Goal: Transaction & Acquisition: Purchase product/service

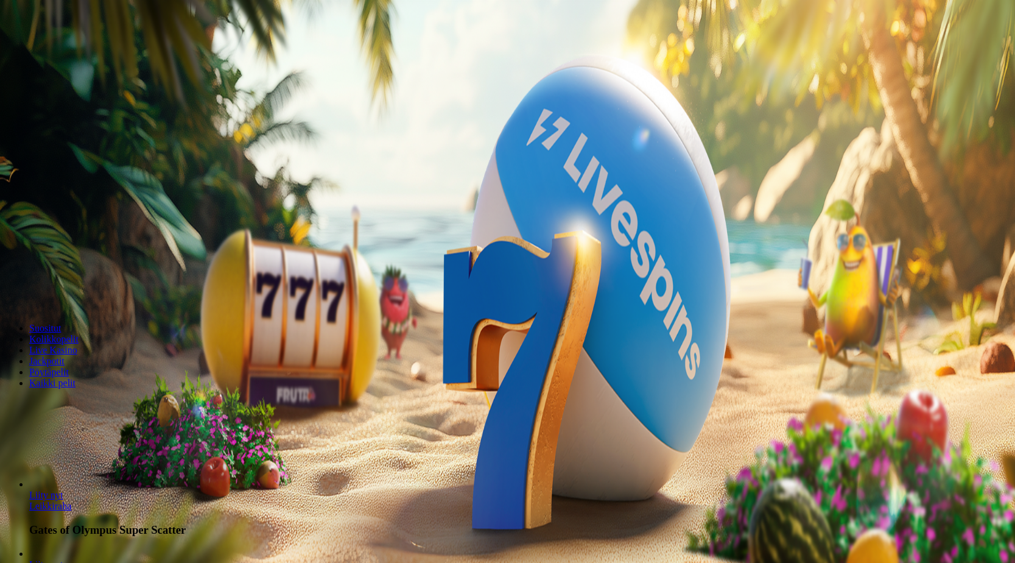
click at [37, 49] on span "Talletus" at bounding box center [23, 44] width 27 height 9
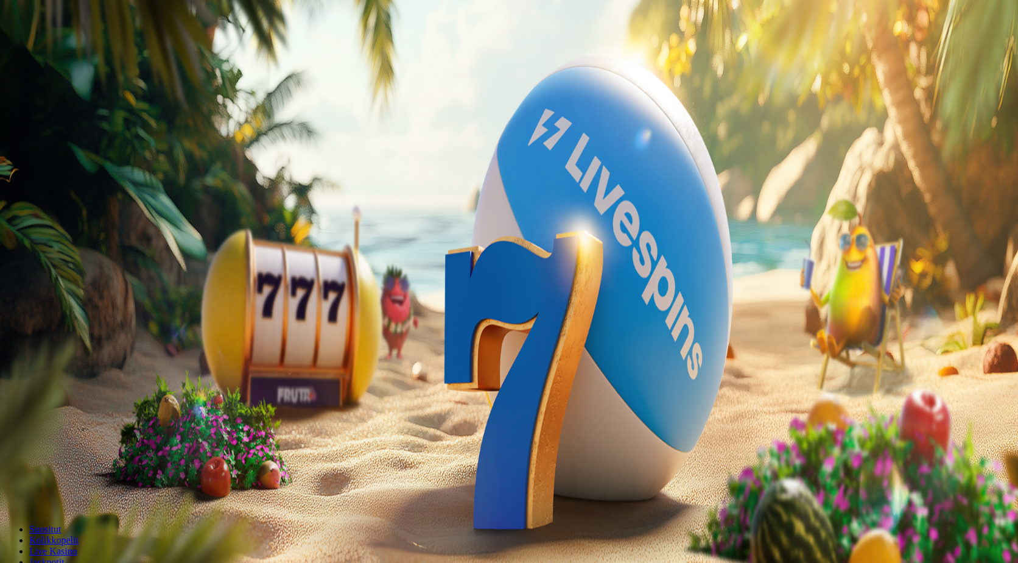
drag, startPoint x: 219, startPoint y: 106, endPoint x: 130, endPoint y: 110, distance: 89.0
click at [130, 110] on div "Talletus 0.00 € Kirjaudu Kasino Live Kasino Tarjoukset 17:34 Aloita pelaaminen …" at bounding box center [509, 160] width 1008 height 310
type input "**"
click at [83, 304] on span "TALLETA JA PELAA" at bounding box center [46, 308] width 73 height 9
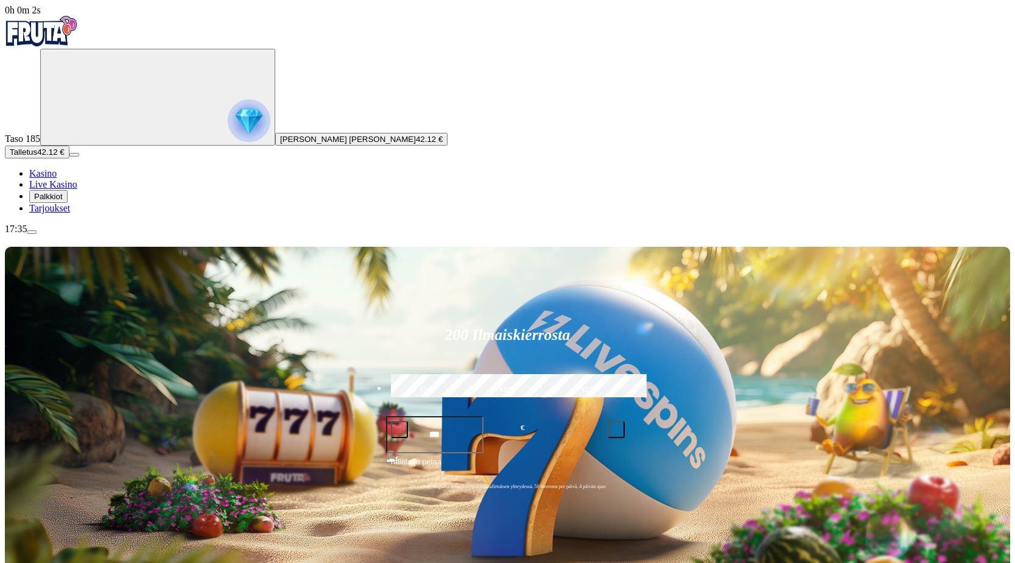
scroll to position [122, 0]
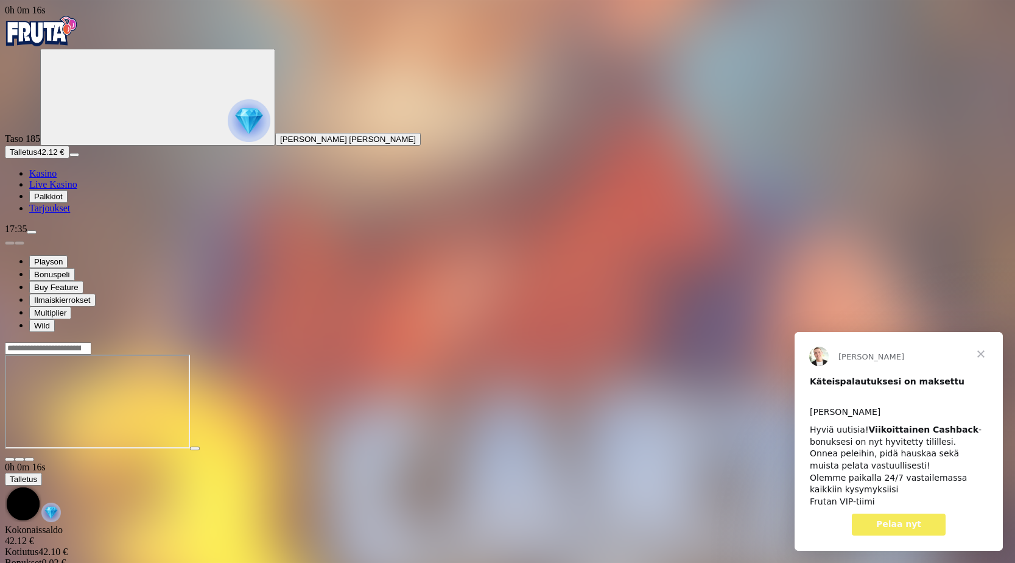
click at [983, 350] on span "Sulje" at bounding box center [981, 354] width 44 height 44
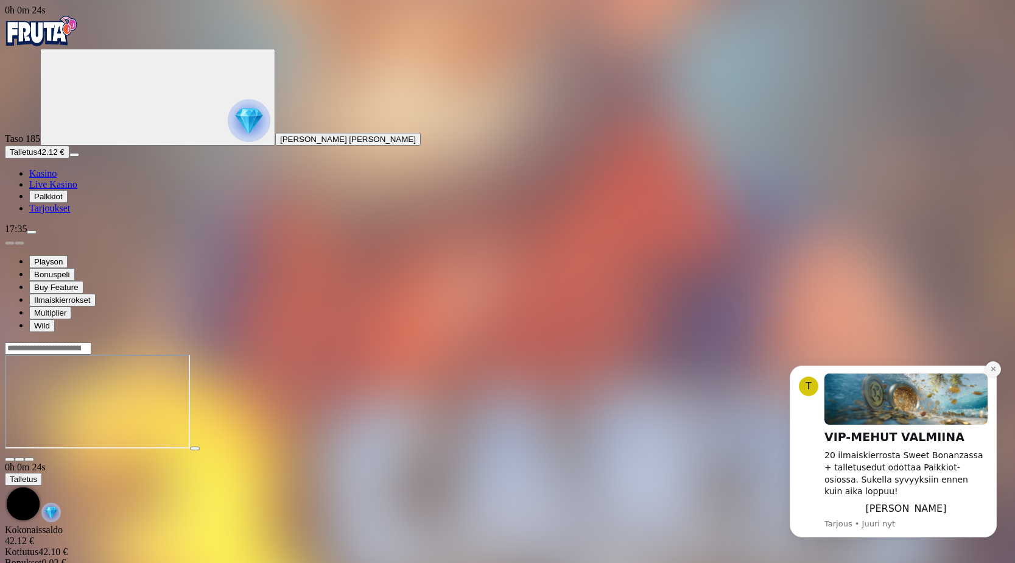
click at [991, 372] on icon "Dismiss notification" at bounding box center [993, 368] width 7 height 7
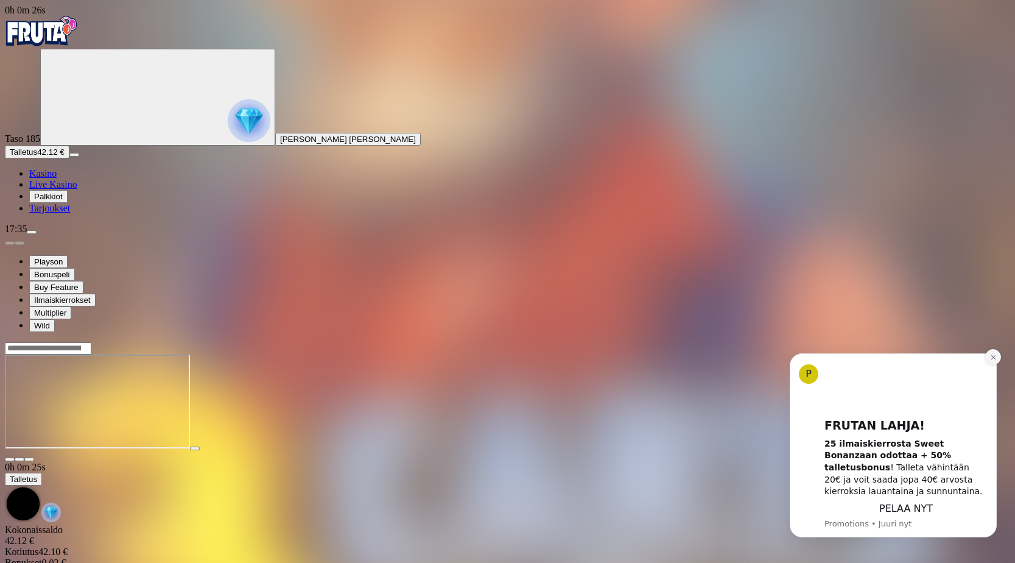
click at [993, 355] on icon "Dismiss notification" at bounding box center [993, 357] width 7 height 7
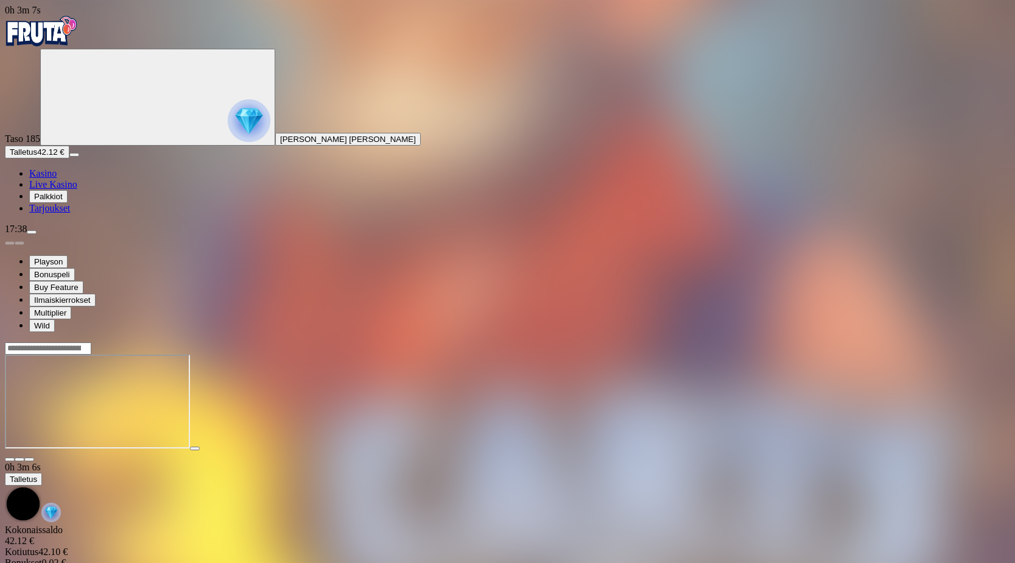
click at [10, 459] on span "close icon" at bounding box center [10, 459] width 0 height 0
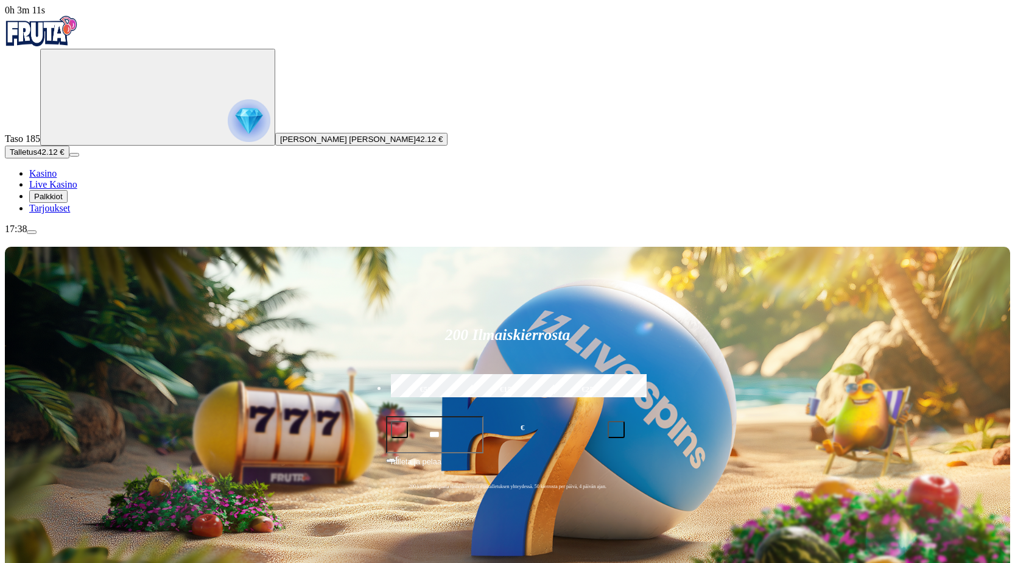
click at [69, 158] on button "Talletus 42.12 €" at bounding box center [37, 152] width 65 height 13
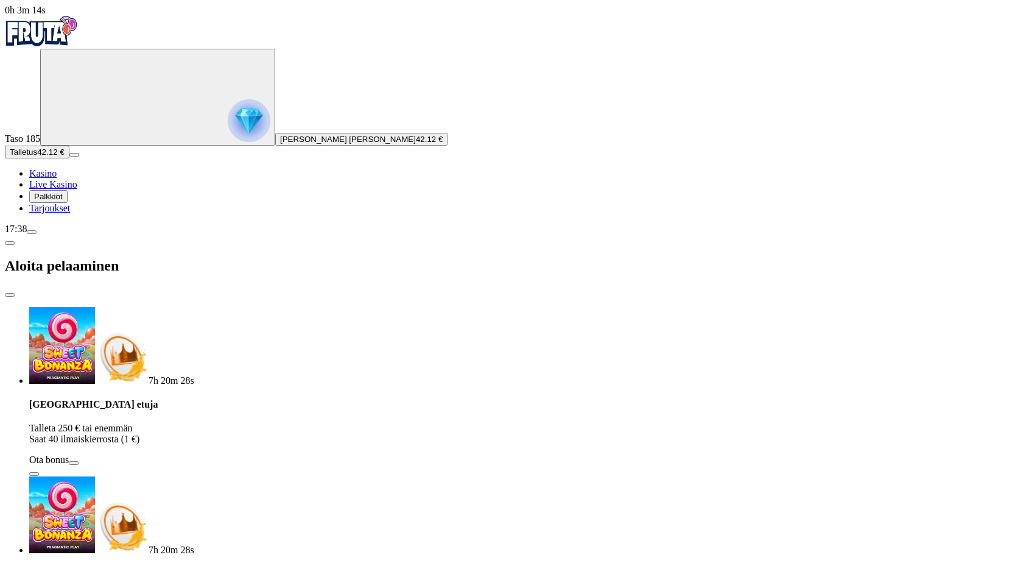
type input "**"
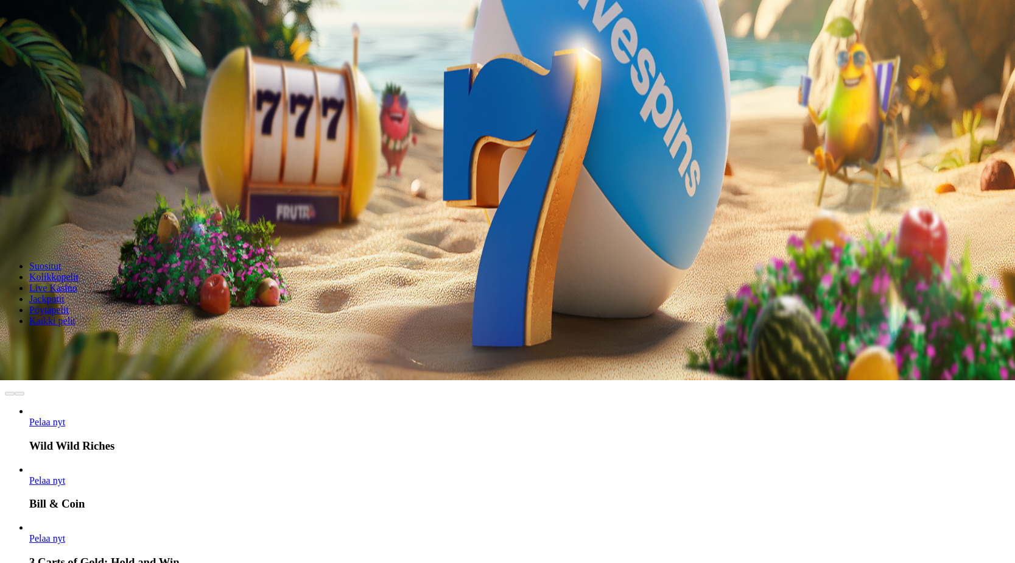
click at [65, 533] on span "Pelaa nyt" at bounding box center [47, 538] width 36 height 10
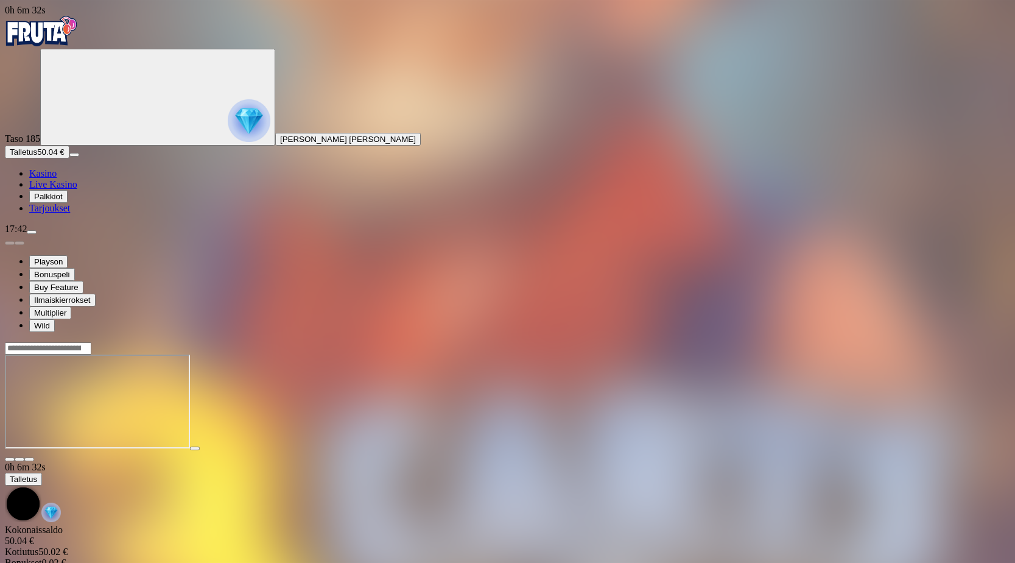
click at [10, 459] on span "close icon" at bounding box center [10, 459] width 0 height 0
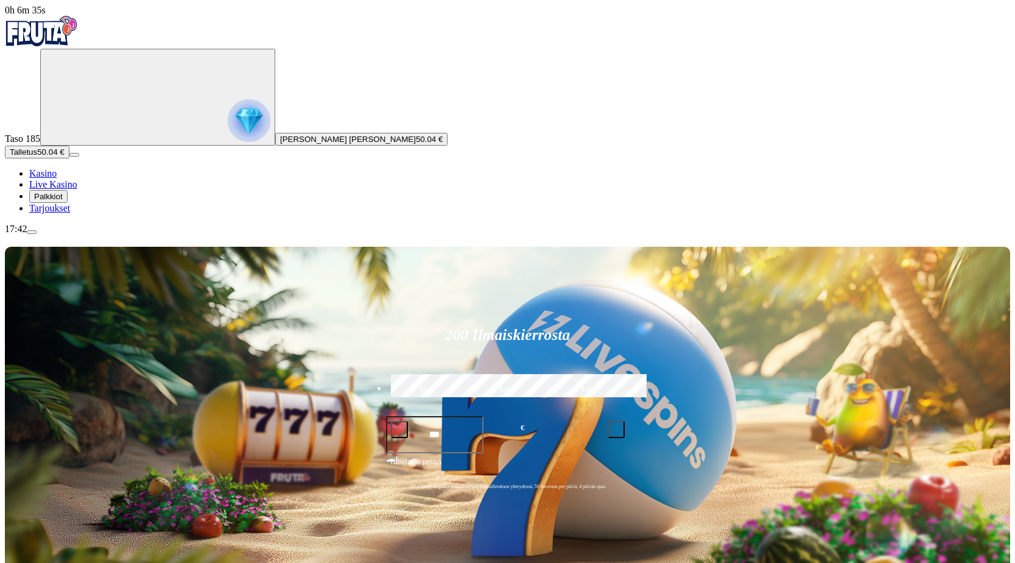
click at [69, 158] on button "Talletus 50.04 €" at bounding box center [37, 152] width 65 height 13
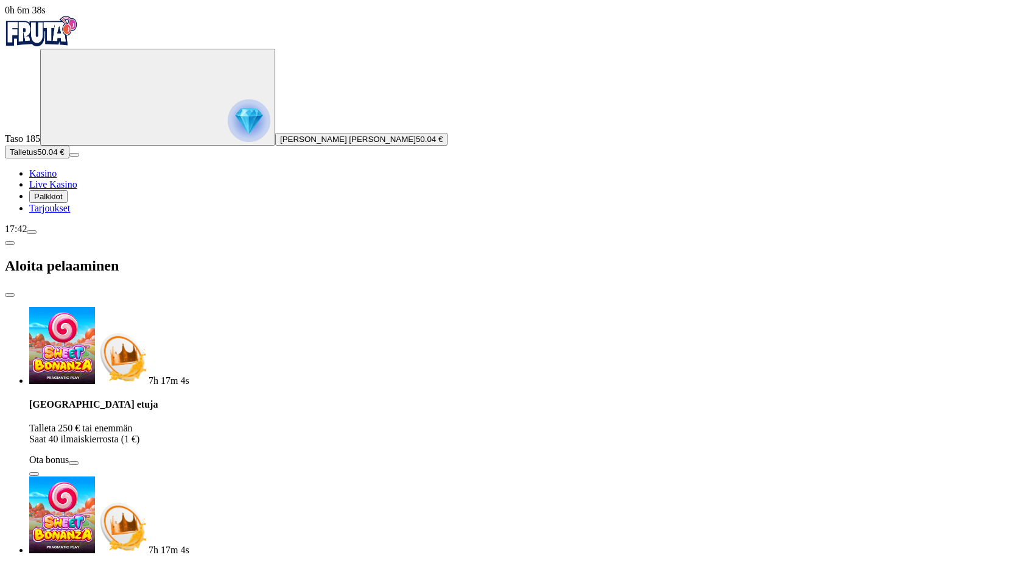
type input "**"
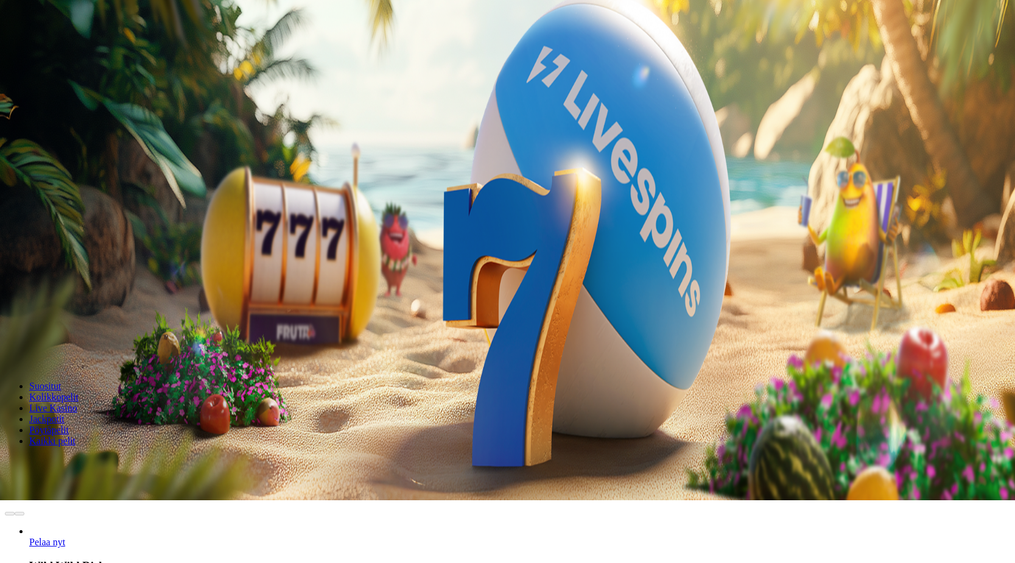
scroll to position [122, 0]
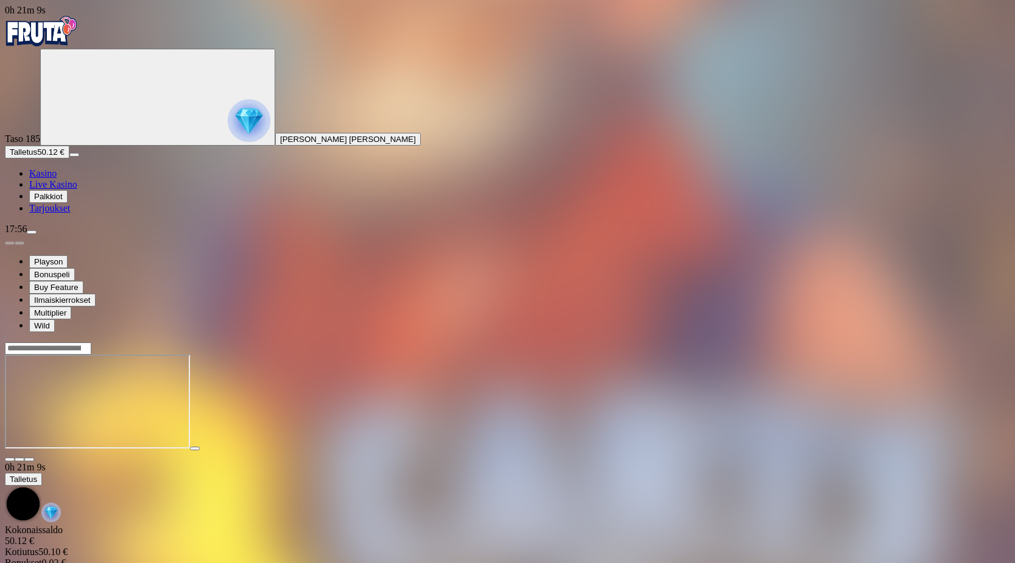
click at [10, 459] on span "close icon" at bounding box center [10, 459] width 0 height 0
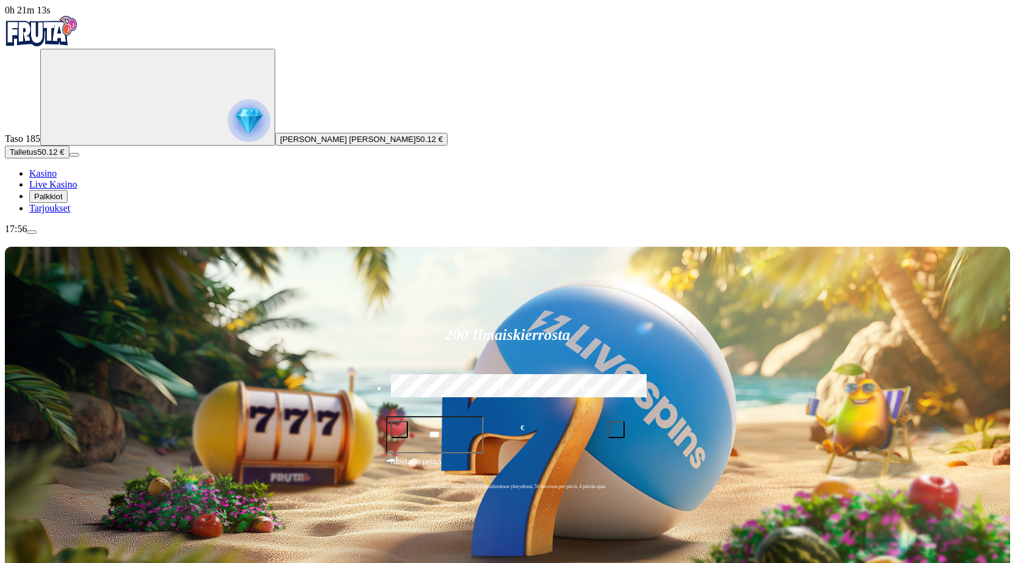
click at [63, 201] on span "Palkkiot" at bounding box center [48, 196] width 29 height 9
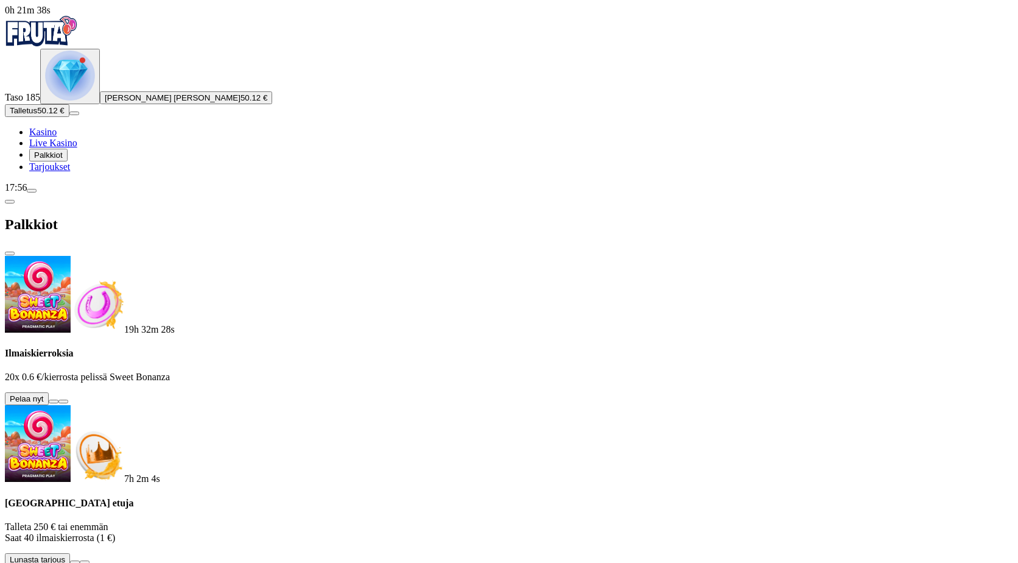
click at [37, 115] on span "Talletus" at bounding box center [23, 110] width 27 height 9
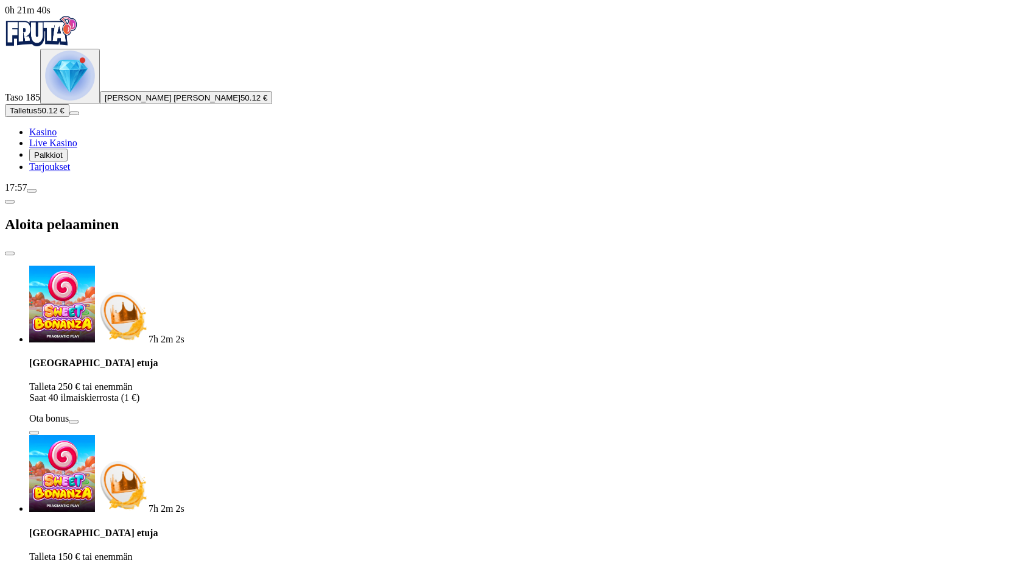
drag, startPoint x: 225, startPoint y: 251, endPoint x: 104, endPoint y: 278, distance: 124.1
type input "**"
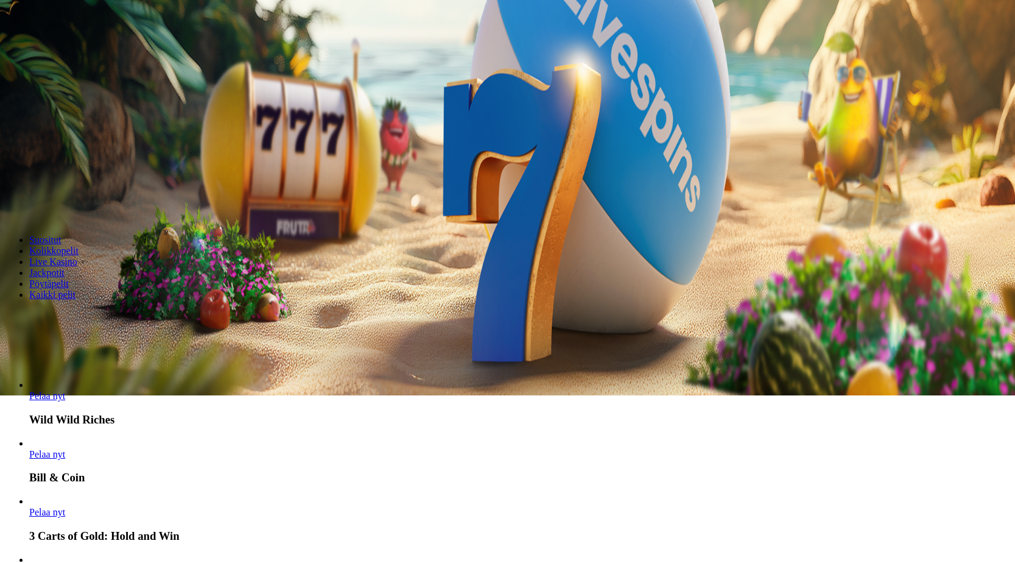
scroll to position [183, 0]
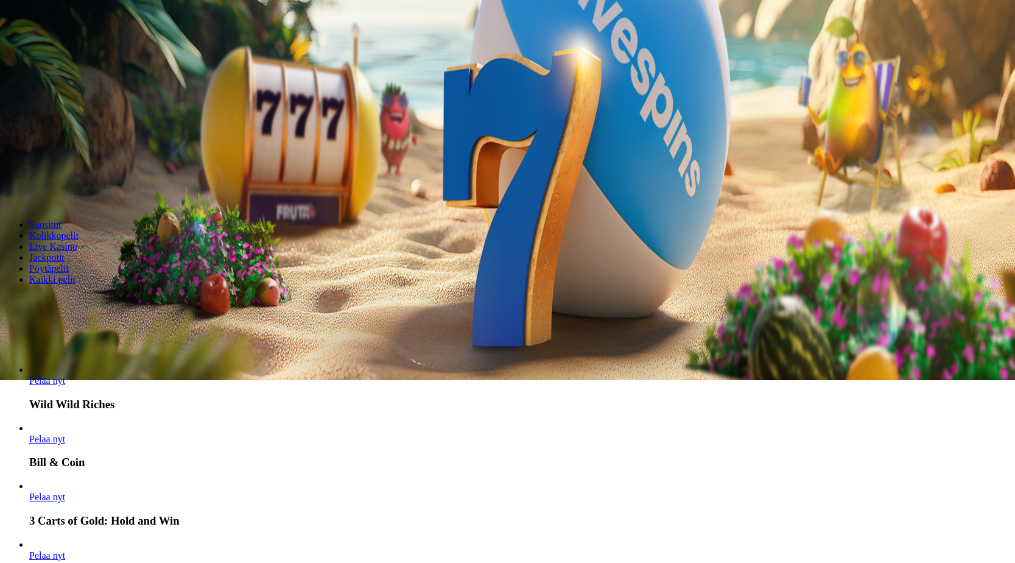
click at [65, 491] on span "Pelaa nyt" at bounding box center [47, 496] width 36 height 10
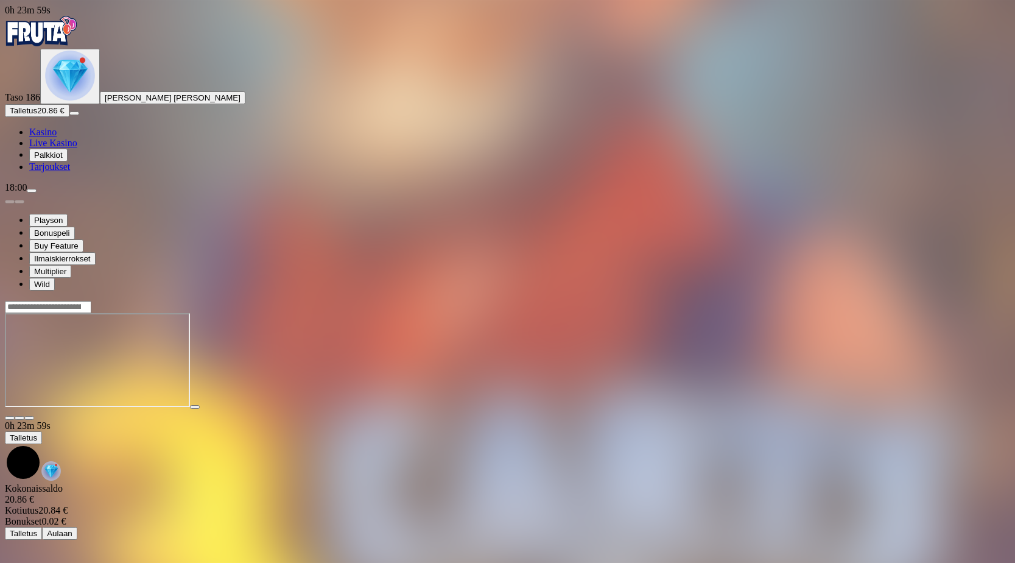
click at [10, 418] on span "close icon" at bounding box center [10, 418] width 0 height 0
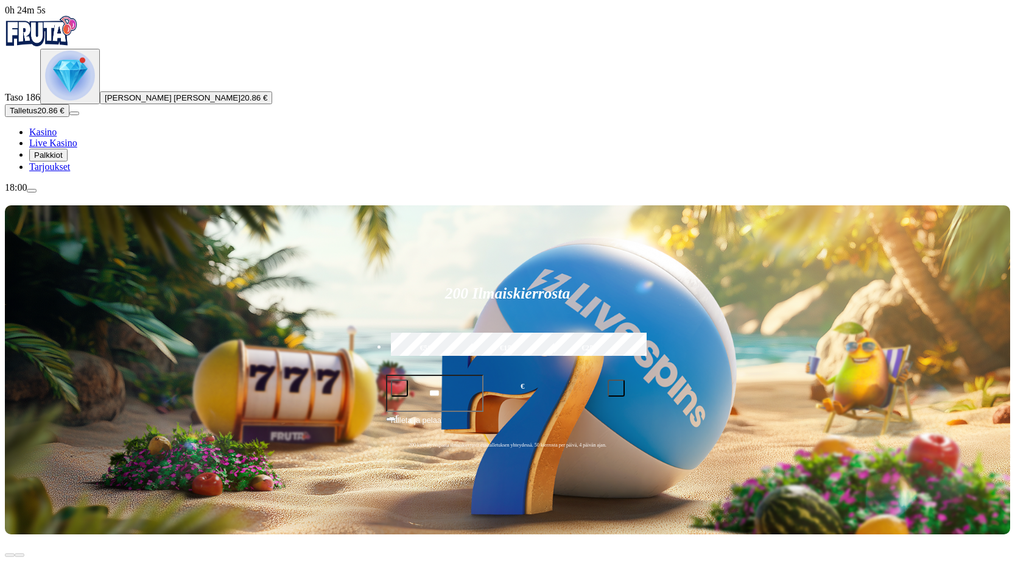
click at [63, 160] on span "Palkkiot" at bounding box center [48, 154] width 29 height 9
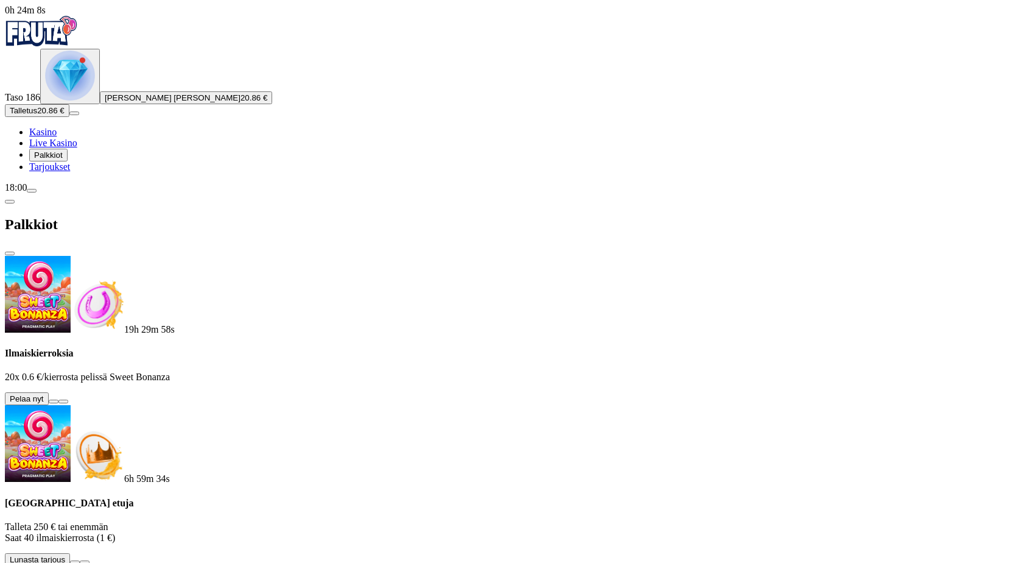
click at [58, 399] on button at bounding box center [54, 401] width 10 height 4
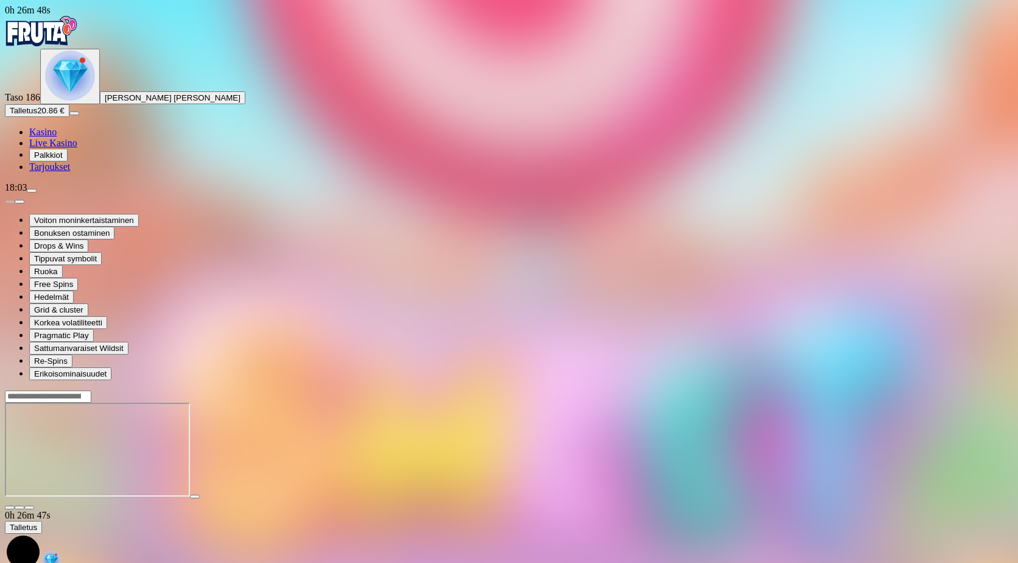
click at [10, 507] on span "close icon" at bounding box center [10, 507] width 0 height 0
click at [63, 160] on span "Palkkiot" at bounding box center [48, 154] width 29 height 9
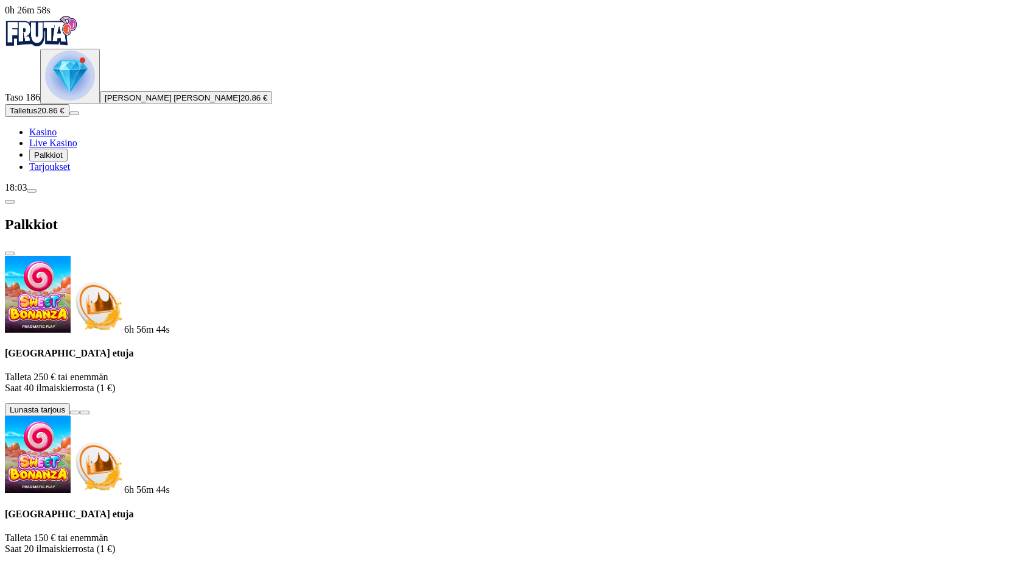
scroll to position [273, 0]
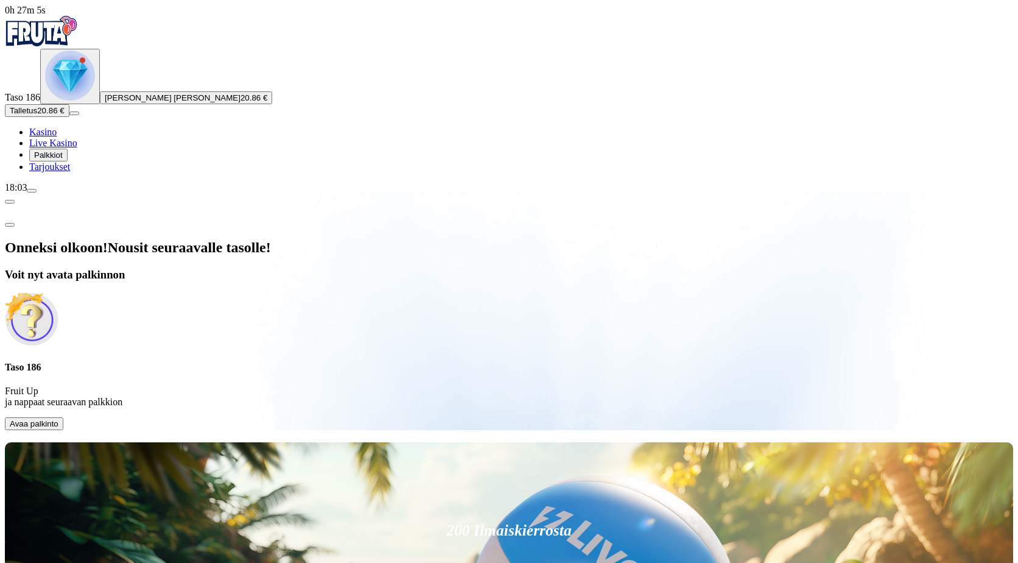
click at [58, 419] on span "Avaa palkinto" at bounding box center [34, 423] width 49 height 9
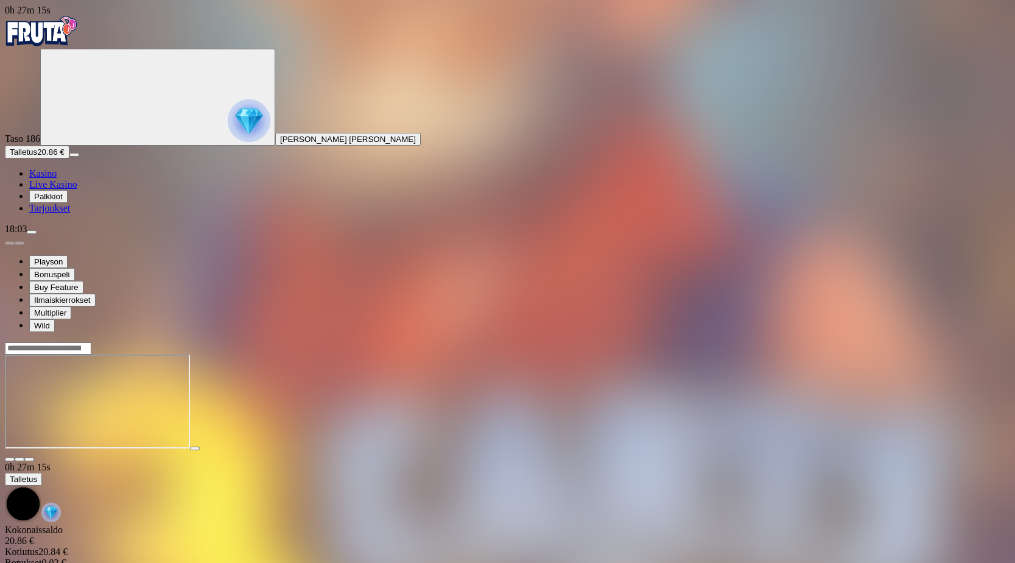
click at [10, 459] on span "close icon" at bounding box center [10, 459] width 0 height 0
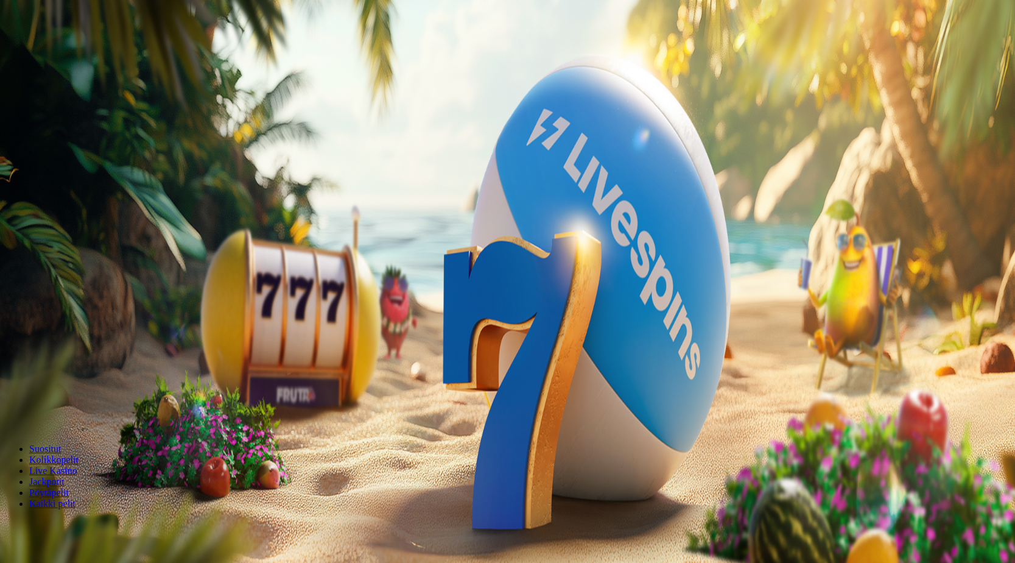
click at [63, 201] on span "Palkkiot" at bounding box center [48, 196] width 29 height 9
click at [58, 441] on button at bounding box center [54, 443] width 10 height 4
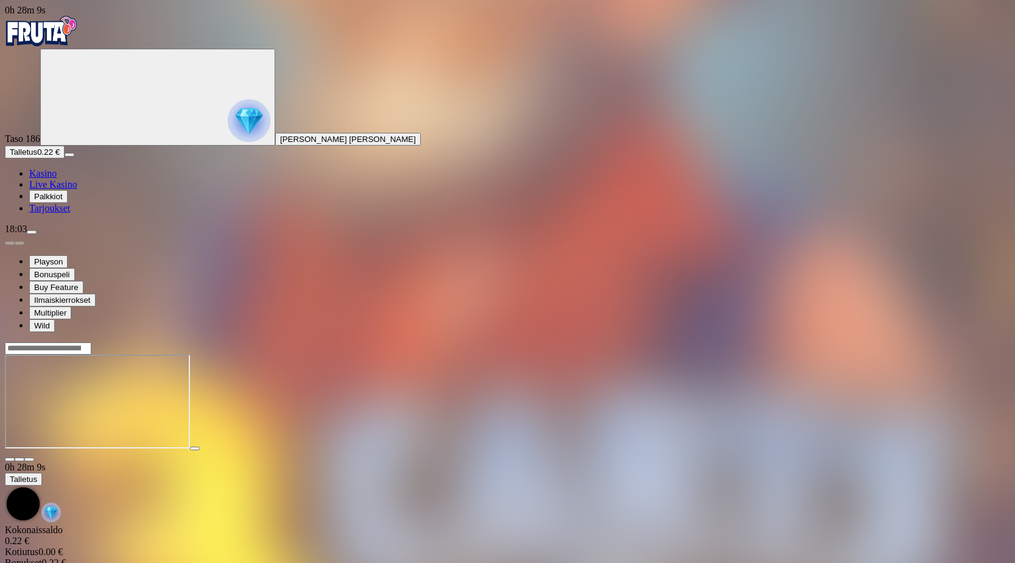
click at [10, 459] on span "close icon" at bounding box center [10, 459] width 0 height 0
